Goal: Information Seeking & Learning: Learn about a topic

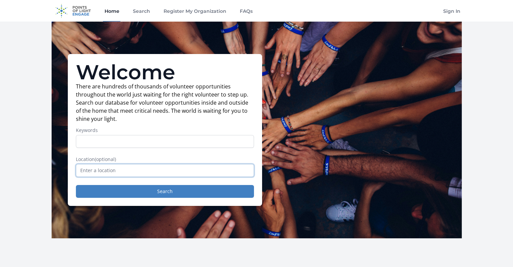
click at [96, 170] on input "text" at bounding box center [165, 170] width 178 height 13
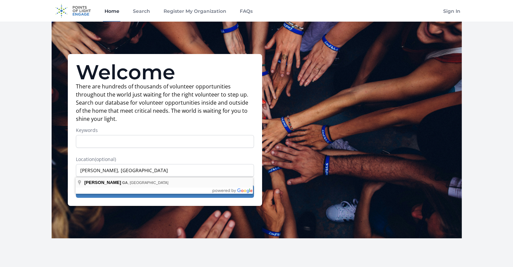
type input "[PERSON_NAME], [GEOGRAPHIC_DATA], [GEOGRAPHIC_DATA]"
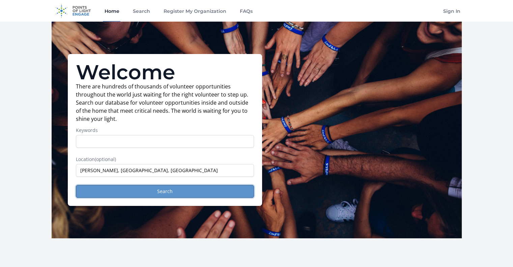
click at [162, 190] on button "Search" at bounding box center [165, 191] width 178 height 13
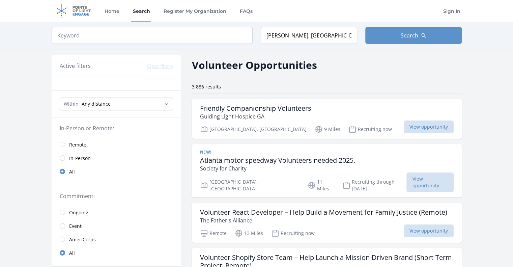
click at [162, 190] on div "Commitment: Ongoing Event AmeriCorps All" at bounding box center [116, 225] width 129 height 81
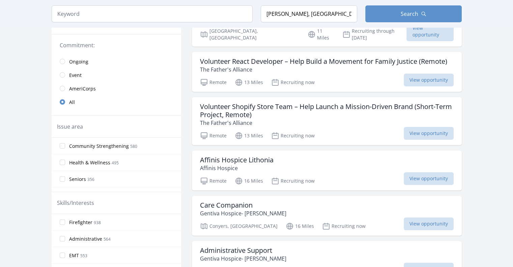
scroll to position [156, 0]
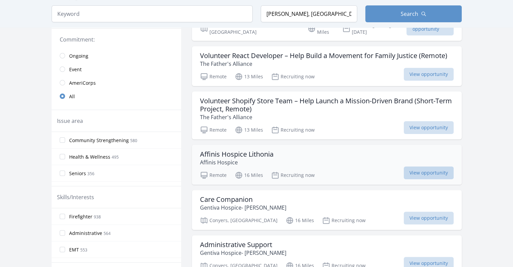
click at [419, 166] on span "View opportunity" at bounding box center [428, 172] width 50 height 13
click at [422, 166] on span "View opportunity" at bounding box center [428, 172] width 50 height 13
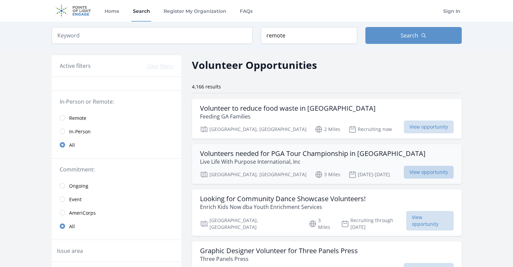
click at [426, 174] on span "View opportunity" at bounding box center [428, 171] width 50 height 13
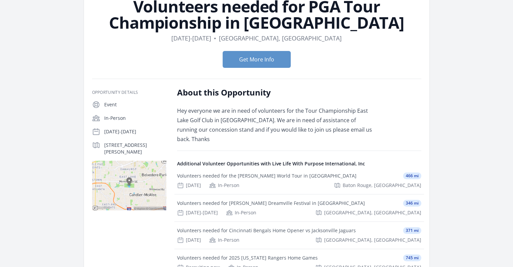
scroll to position [47, 0]
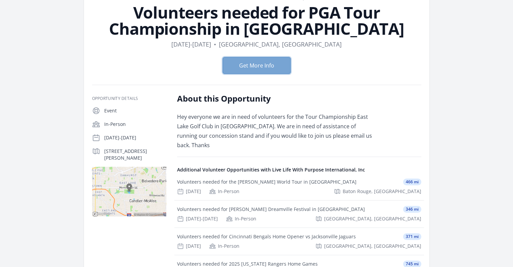
click at [249, 66] on button "Get More Info" at bounding box center [256, 65] width 68 height 17
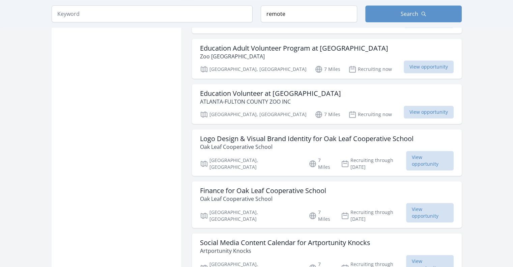
scroll to position [739, 0]
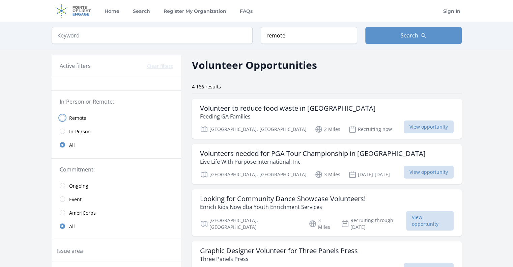
click at [60, 117] on input "radio" at bounding box center [62, 117] width 5 height 5
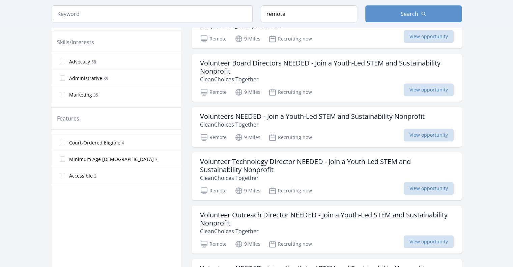
scroll to position [108, 0]
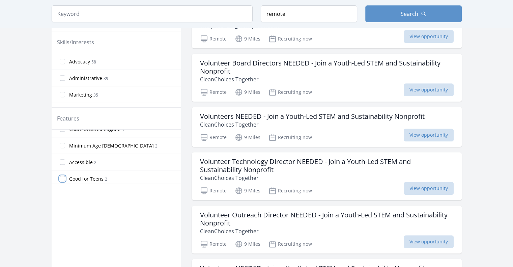
click at [62, 178] on input "Good for Teens 2" at bounding box center [62, 178] width 5 height 5
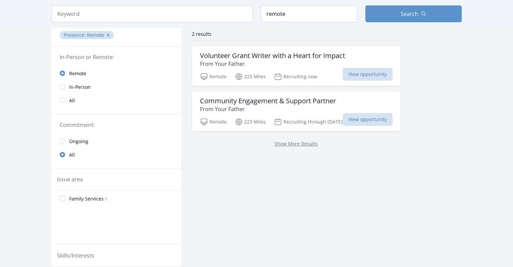
scroll to position [54, 0]
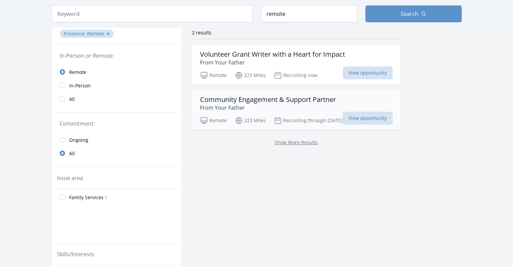
click at [251, 99] on h3 "Community Engagement & Support Partner" at bounding box center [268, 99] width 136 height 8
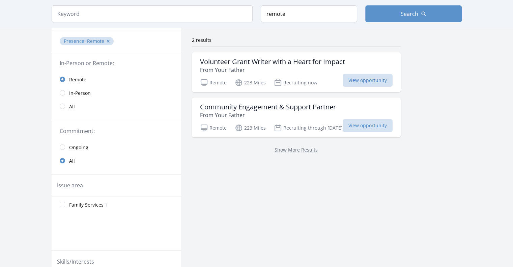
scroll to position [43, 0]
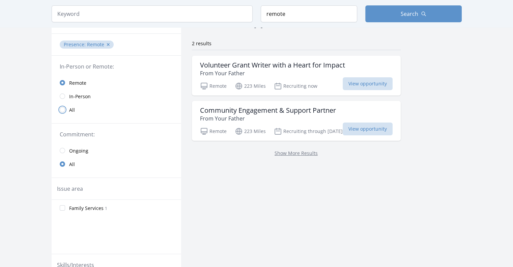
click at [62, 108] on input "radio" at bounding box center [62, 109] width 5 height 5
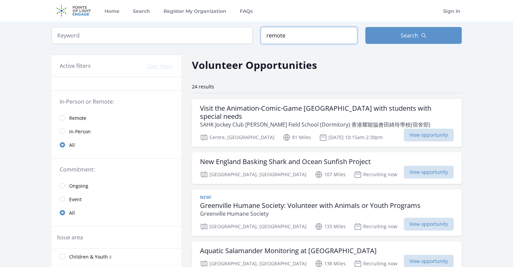
click at [305, 38] on input "remote" at bounding box center [309, 35] width 96 height 17
drag, startPoint x: 305, startPoint y: 38, endPoint x: 251, endPoint y: 24, distance: 56.1
click at [251, 24] on div "Keyword Location remote Search" at bounding box center [256, 36] width 431 height 28
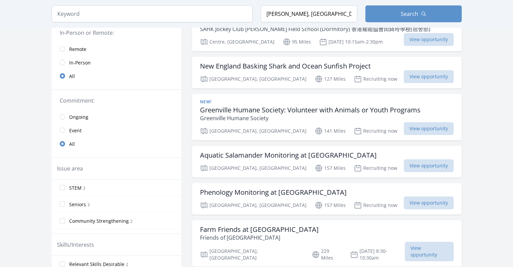
scroll to position [94, 0]
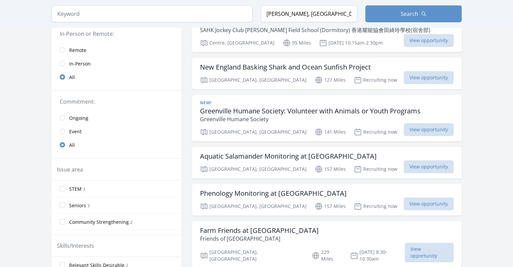
type input "remote"
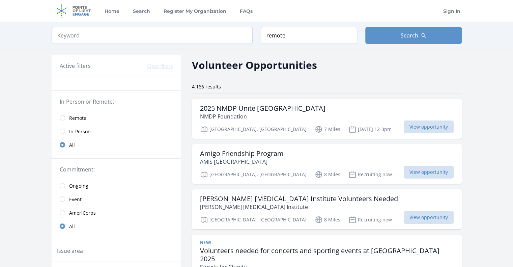
scroll to position [863, 0]
